Goal: Obtain resource: Obtain resource

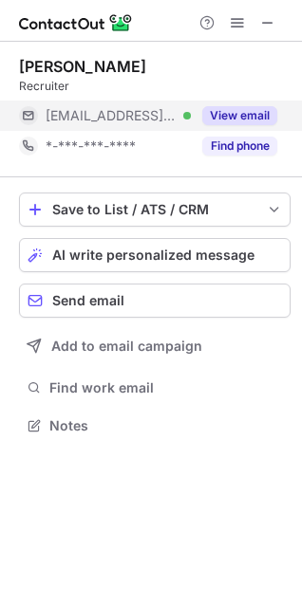
scroll to position [9, 9]
click at [228, 119] on button "View email" at bounding box center [239, 115] width 75 height 19
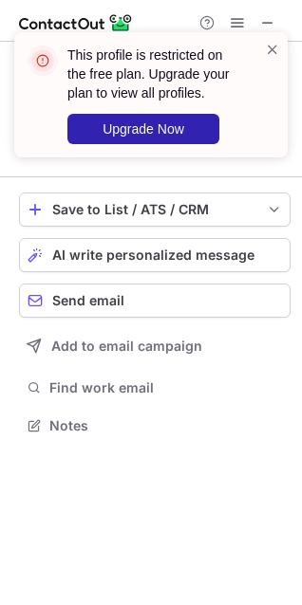
click at [259, 21] on div "This profile is restricted on the free plan. Upgrade your plan to view all prof…" at bounding box center [151, 102] width 304 height 178
click at [269, 27] on div "This profile is restricted on the free plan. Upgrade your plan to view all prof…" at bounding box center [151, 102] width 304 height 178
click at [274, 47] on span at bounding box center [272, 49] width 15 height 19
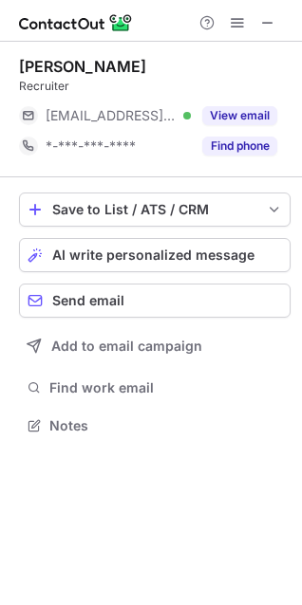
click at [267, 22] on div "This profile is restricted on the free plan. Upgrade your plan to view all prof…" at bounding box center [151, 102] width 304 height 178
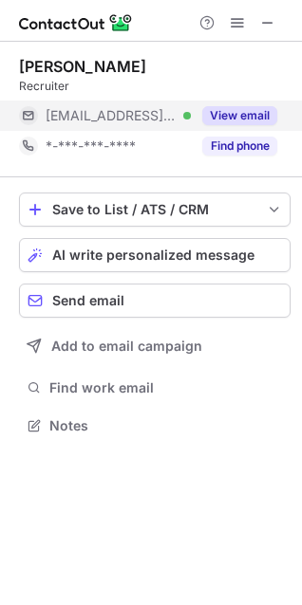
click at [229, 106] on button "View email" at bounding box center [239, 115] width 75 height 19
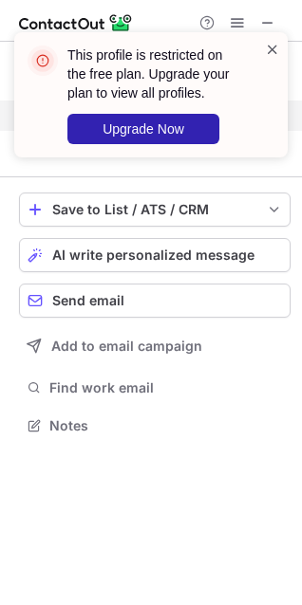
click at [273, 47] on span at bounding box center [272, 49] width 15 height 19
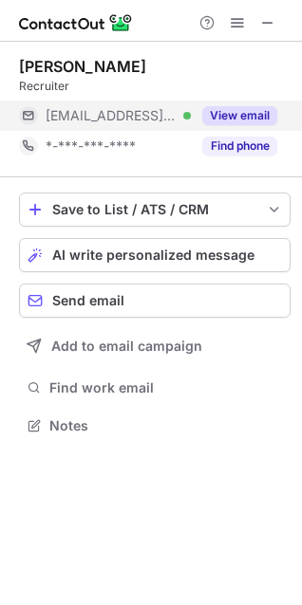
click at [268, 24] on div "This profile is restricted on the free plan. Upgrade your plan to view all prof…" at bounding box center [151, 32] width 304 height 38
click at [268, 24] on span at bounding box center [267, 22] width 15 height 15
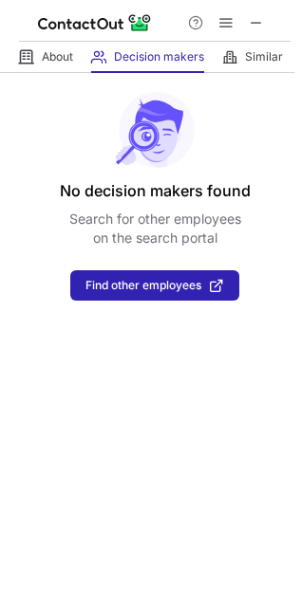
drag, startPoint x: 0, startPoint y: 0, endPoint x: 241, endPoint y: 213, distance: 322.0
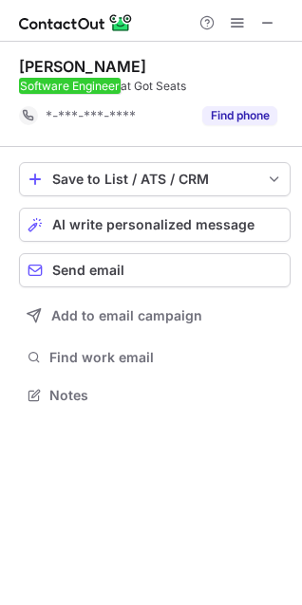
scroll to position [382, 302]
